Goal: Information Seeking & Learning: Learn about a topic

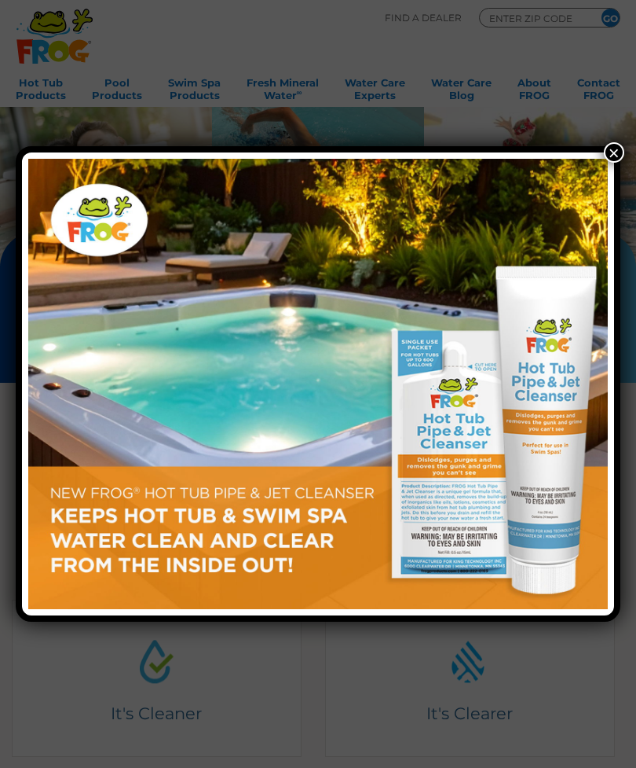
click at [612, 154] on button "×" at bounding box center [614, 152] width 20 height 20
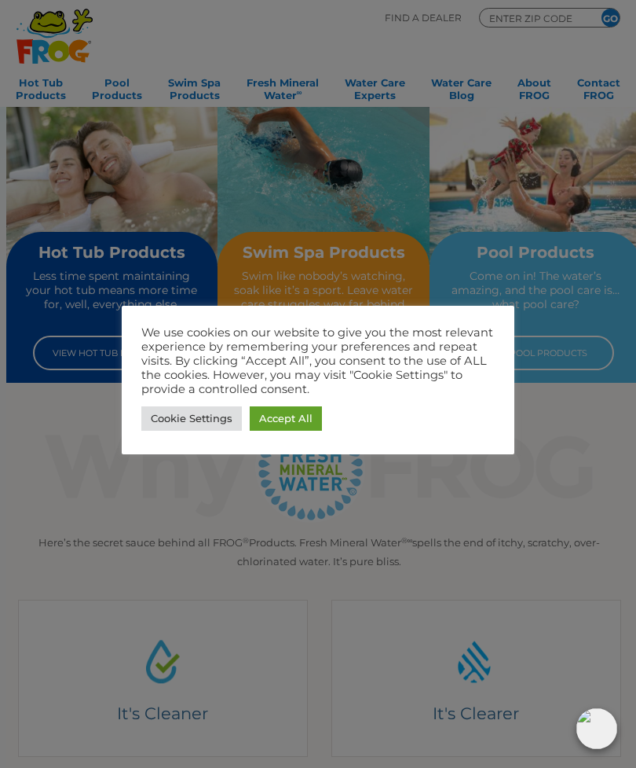
click at [309, 407] on link "Accept All" at bounding box center [286, 418] width 72 height 24
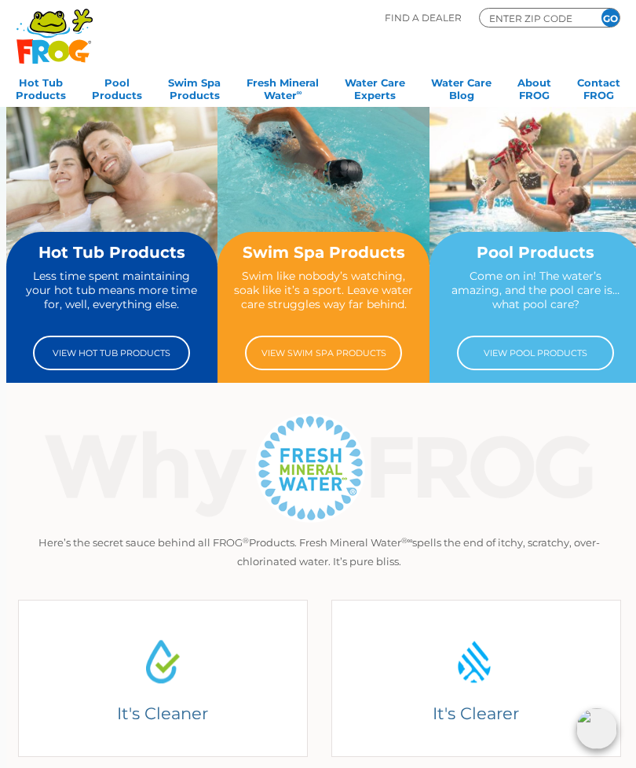
click at [70, 352] on link "View Hot Tub Products" at bounding box center [111, 352] width 157 height 35
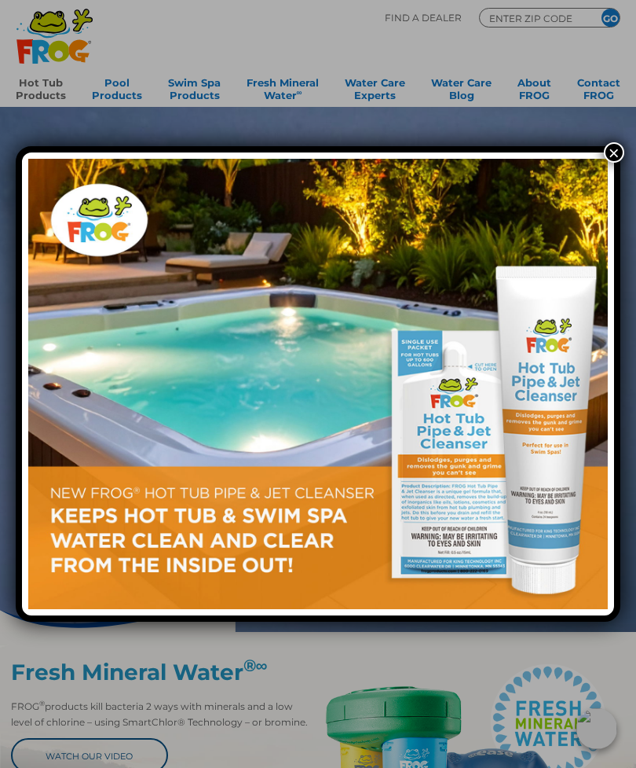
click at [607, 150] on button "×" at bounding box center [614, 152] width 20 height 20
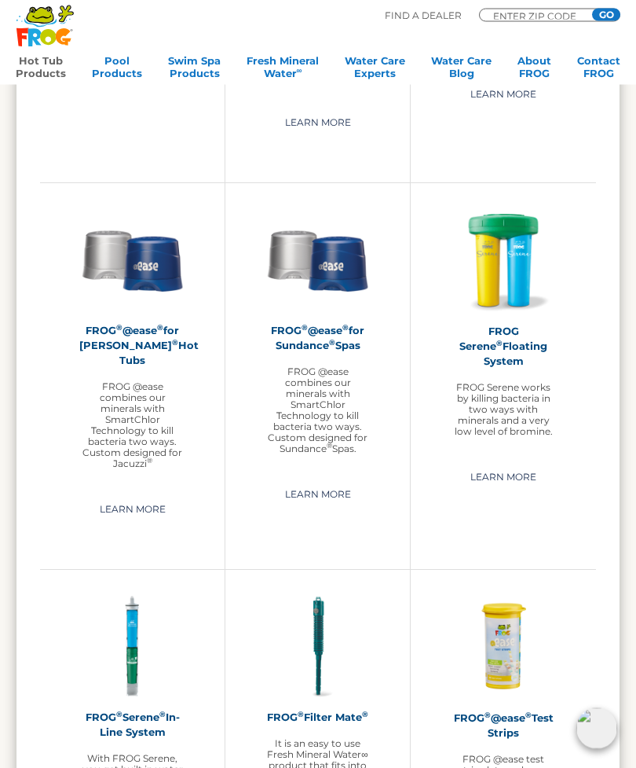
scroll to position [1851, 0]
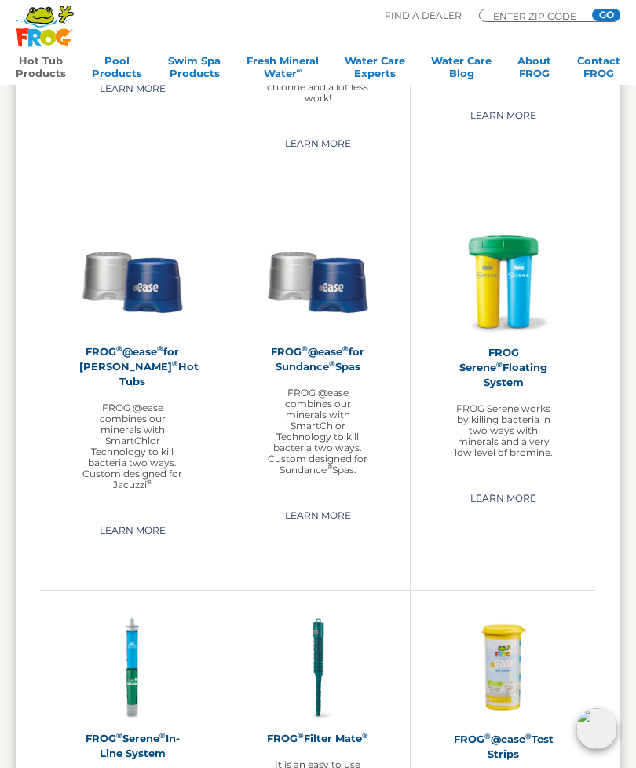
click at [92, 352] on h2 "FROG ® @ease ® for Jacuzzi ® Hot Tubs" at bounding box center [132, 366] width 106 height 45
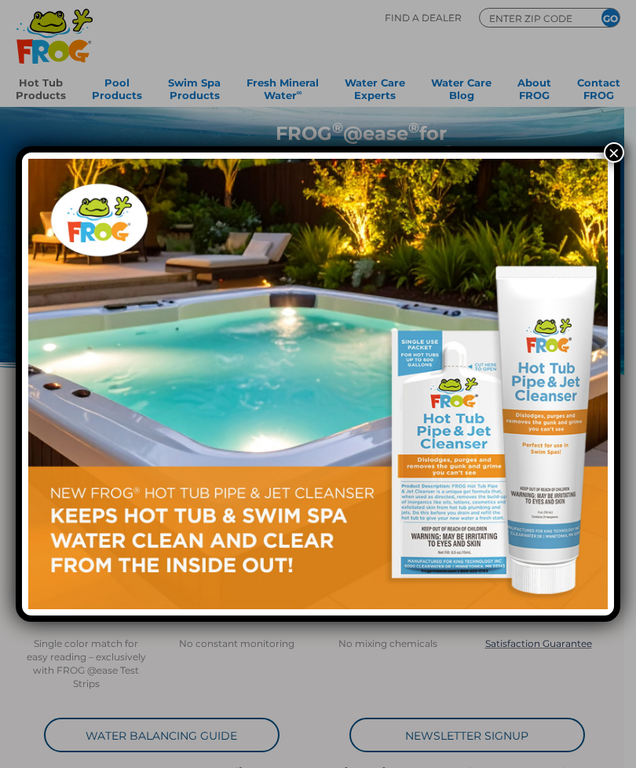
click at [610, 147] on button "×" at bounding box center [614, 152] width 20 height 20
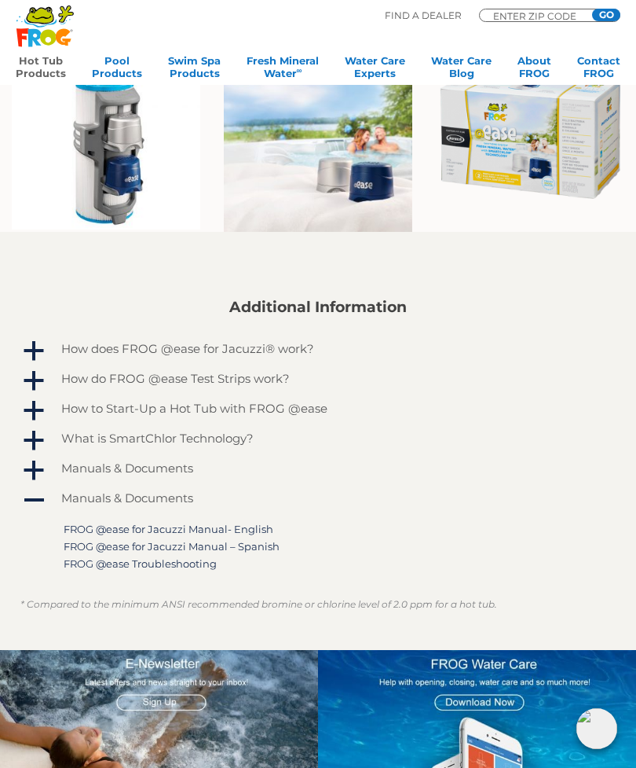
scroll to position [826, 0]
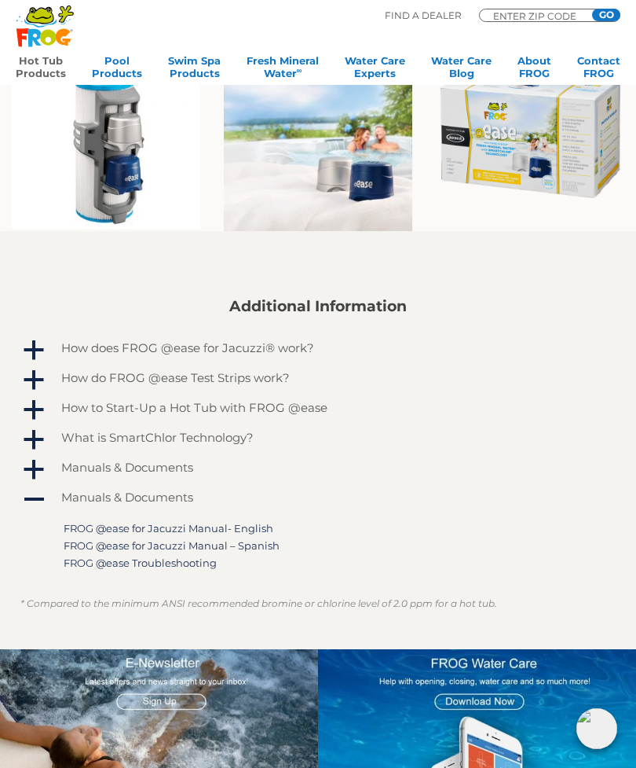
click at [26, 339] on span "a" at bounding box center [34, 351] width 24 height 24
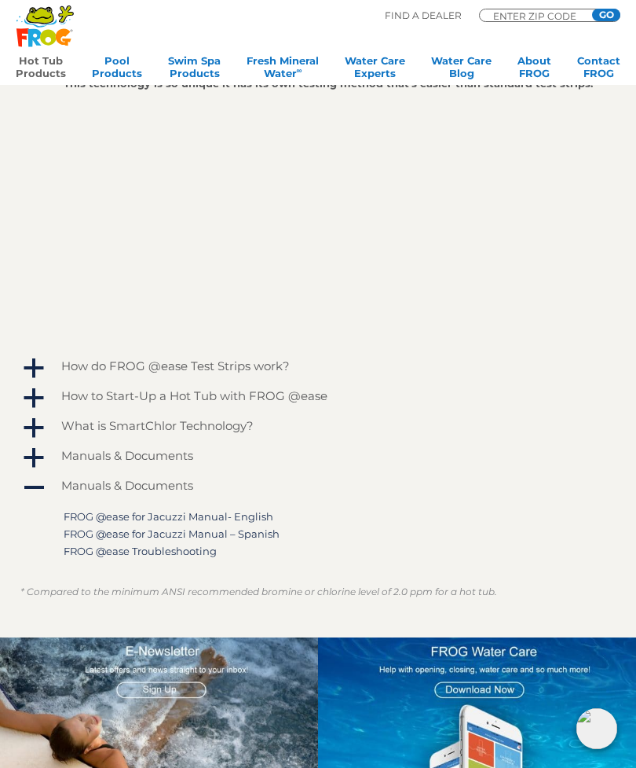
scroll to position [1209, 0]
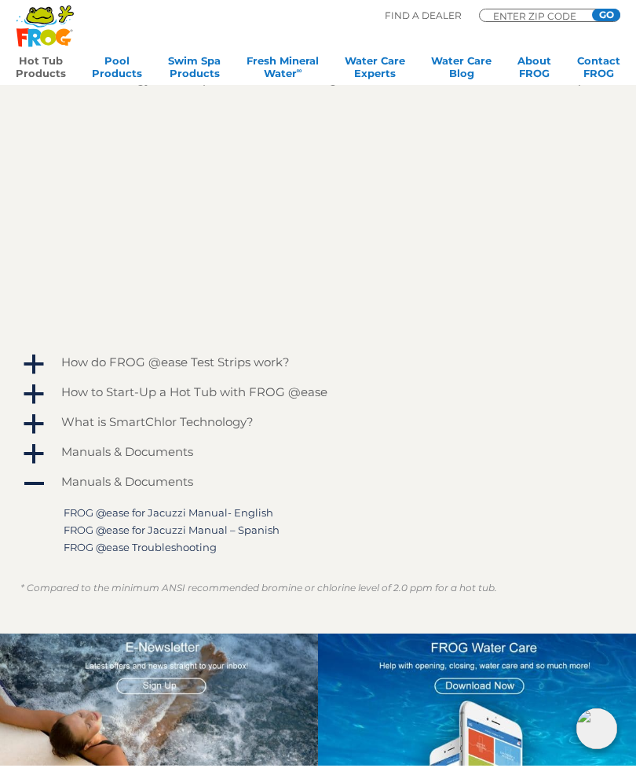
click at [29, 360] on span "a" at bounding box center [34, 365] width 24 height 24
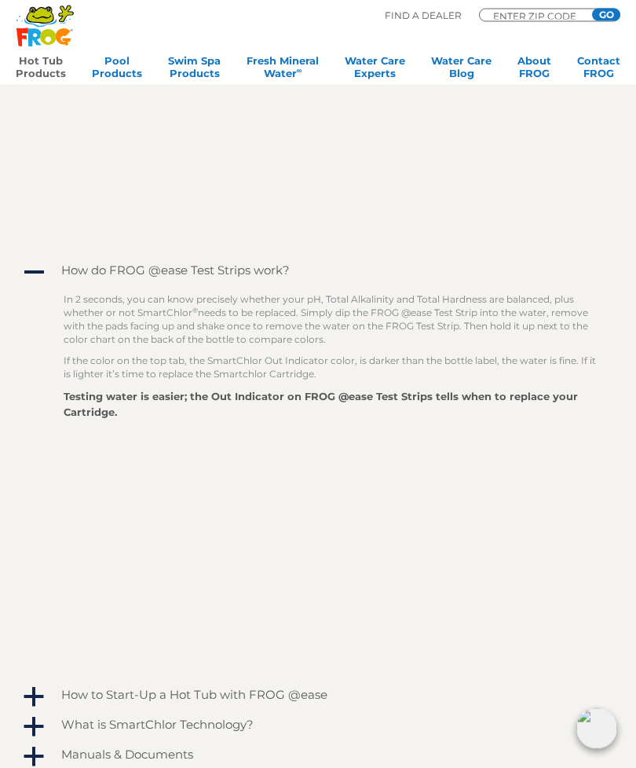
scroll to position [1301, 0]
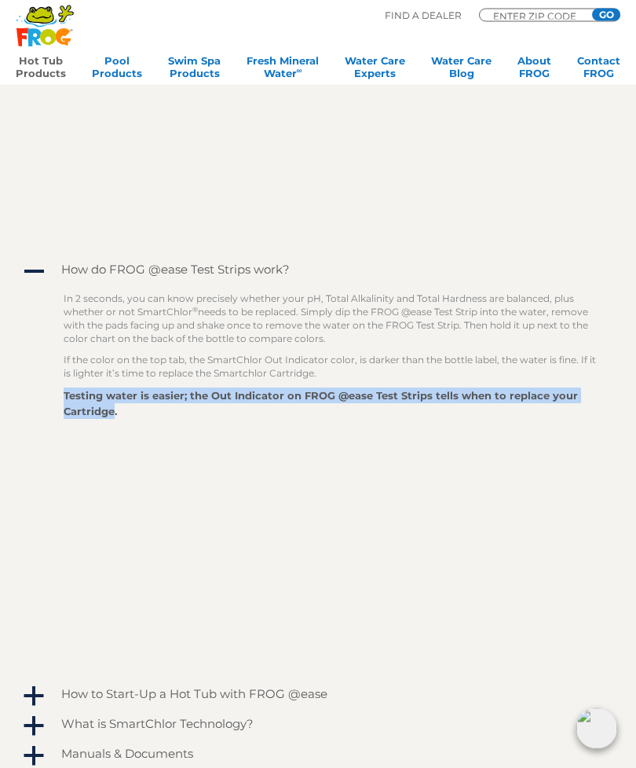
click at [30, 335] on div "In 2 seconds, you can know precisely whether your pH, Total Alkalinity and Tota…" at bounding box center [318, 481] width 596 height 394
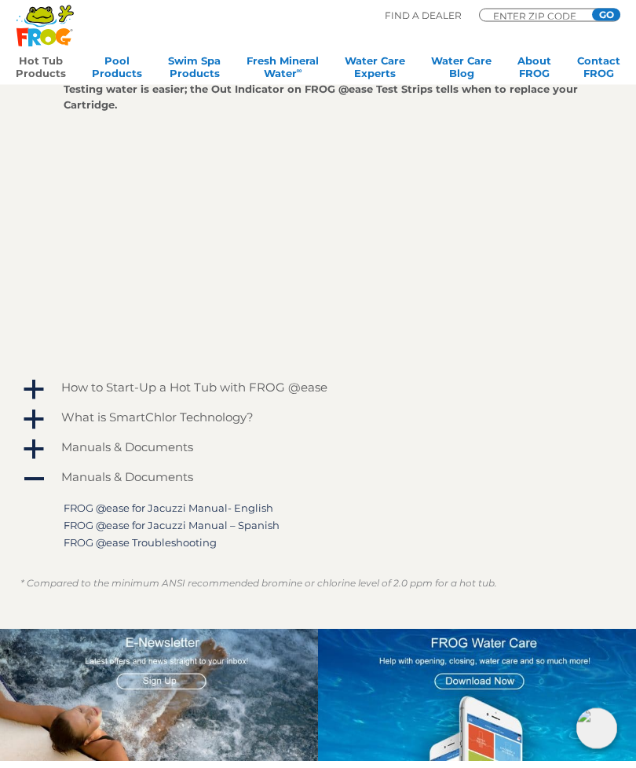
click at [29, 384] on span "a" at bounding box center [34, 391] width 24 height 24
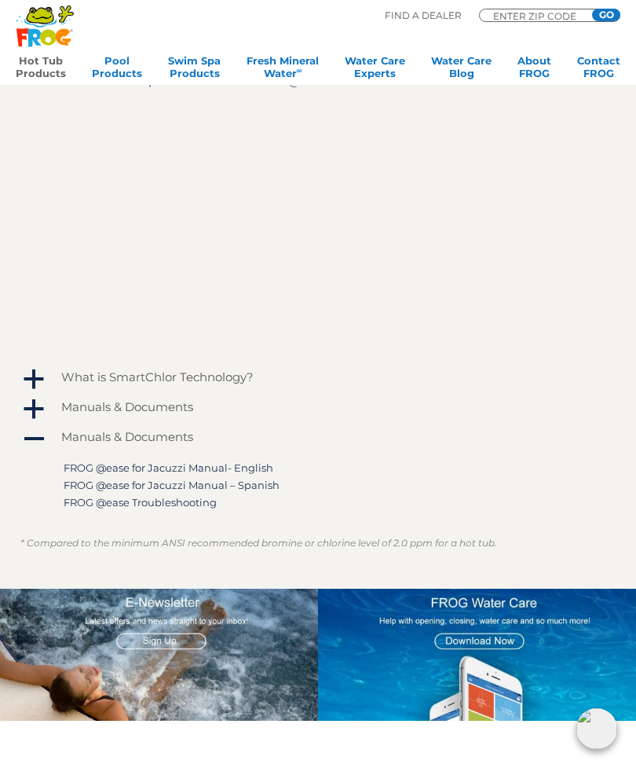
scroll to position [1920, 0]
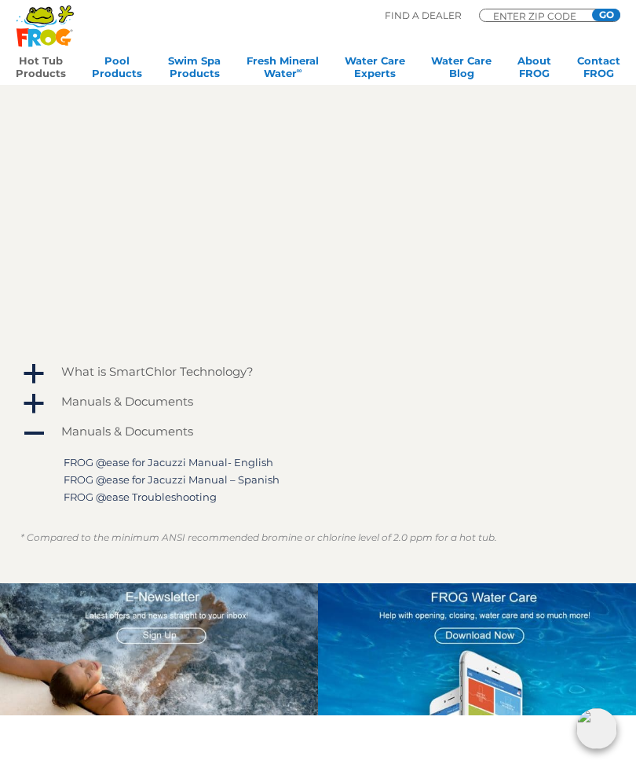
click at [27, 368] on span "a" at bounding box center [34, 374] width 24 height 24
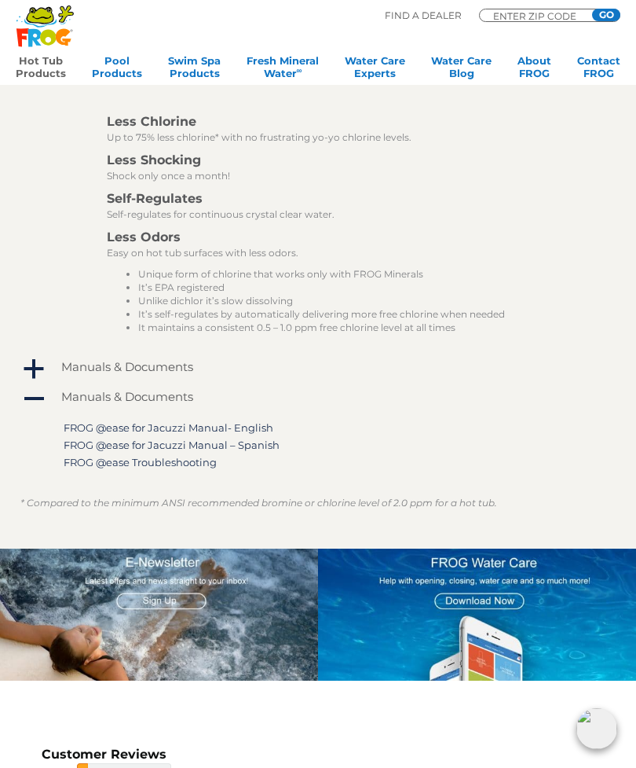
scroll to position [2562, 0]
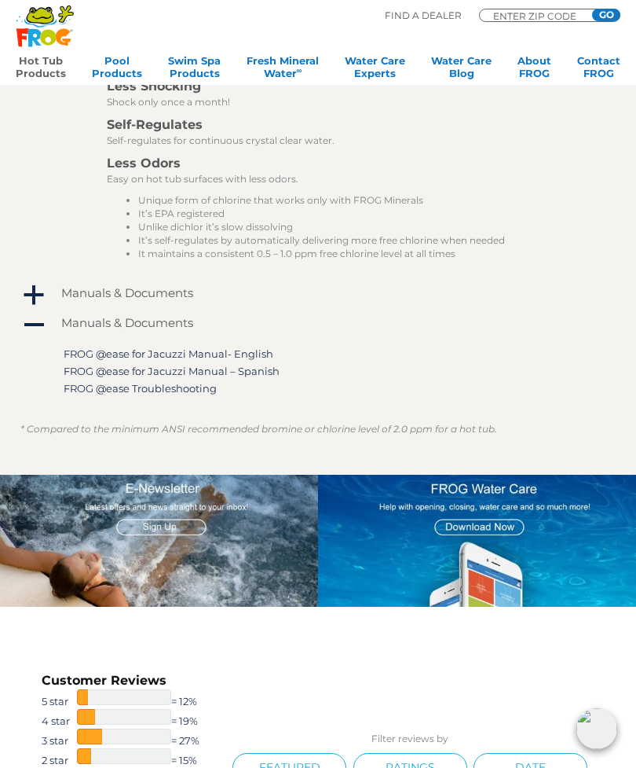
click at [32, 291] on span "a" at bounding box center [34, 296] width 24 height 24
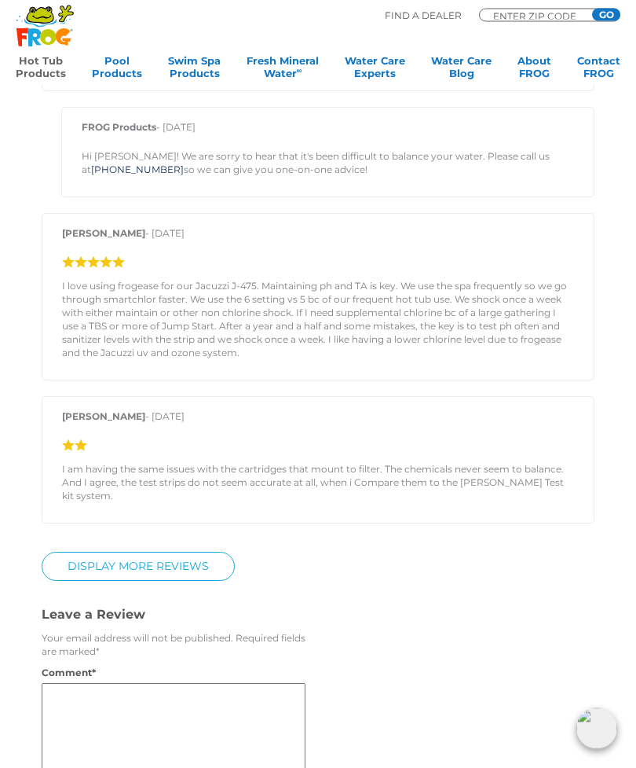
scroll to position [3800, 0]
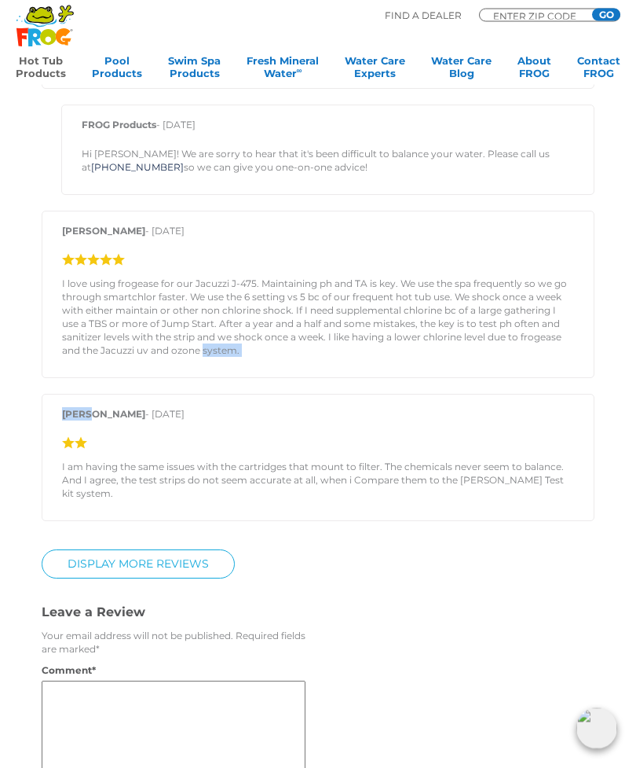
click at [23, 291] on div "Customer Reviews 5 star = 12% 4 star = 19% 3 star = 27% 2 star = 15% 1 star = 2…" at bounding box center [317, 212] width 603 height 1460
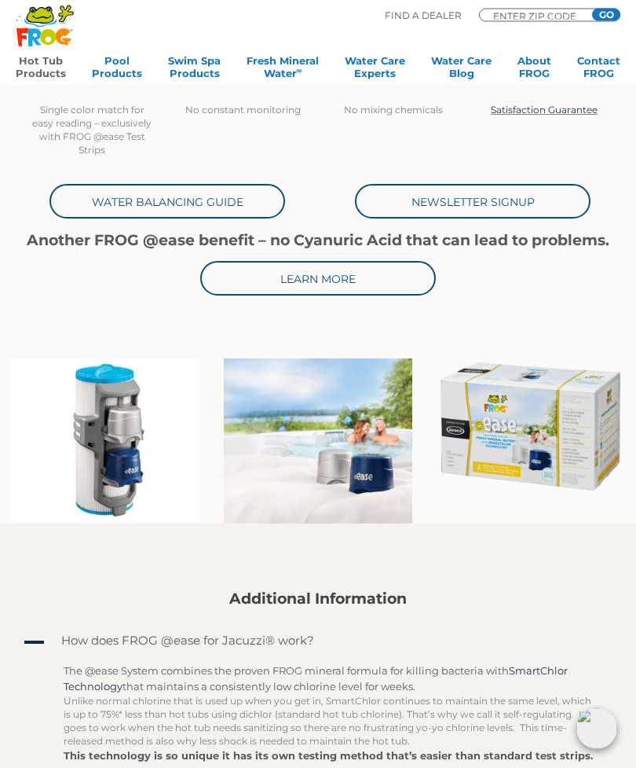
scroll to position [535, 0]
